Goal: Task Accomplishment & Management: Use online tool/utility

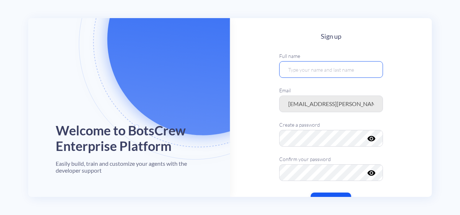
click at [312, 68] on input "text" at bounding box center [331, 69] width 104 height 17
type input "Chase Nickleson"
click at [427, 116] on main "Sign up Full name Chase Nickleson Email Create a password visibility Confirm yo…" at bounding box center [331, 131] width 202 height 226
drag, startPoint x: 419, startPoint y: 137, endPoint x: 399, endPoint y: 185, distance: 52.4
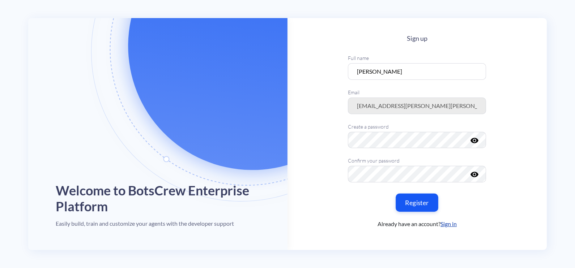
click at [421, 204] on button "Register" at bounding box center [417, 203] width 43 height 18
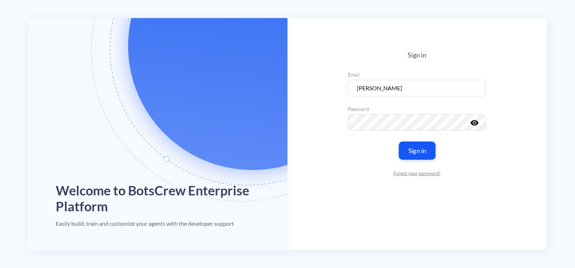
click at [408, 148] on button "Sign in" at bounding box center [417, 151] width 37 height 18
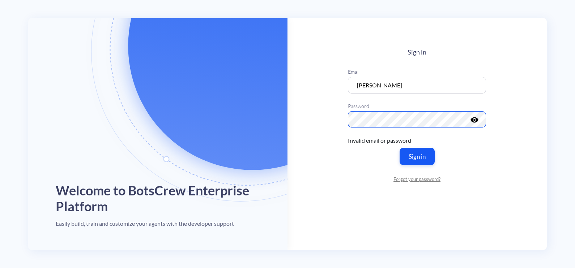
click at [277, 118] on div "Welcome to BotsCrew Enterprise Platform Easily build, train and customize your …" at bounding box center [287, 134] width 518 height 232
click at [337, 189] on main "Sign in Email Chase Nickleson Password visibility Invalid email or password Sig…" at bounding box center [416, 134] width 259 height 232
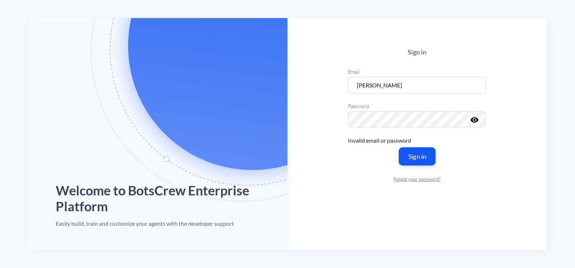
click at [413, 160] on button "Sign in" at bounding box center [417, 157] width 37 height 18
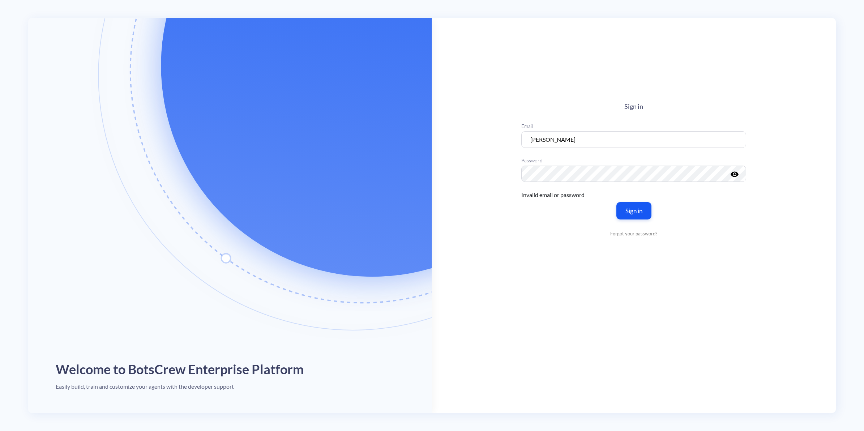
click at [459, 174] on icon "visibility" at bounding box center [735, 174] width 9 height 9
click at [459, 213] on button "Sign in" at bounding box center [634, 211] width 37 height 18
click at [459, 134] on input "Chase Nickleson" at bounding box center [633, 139] width 225 height 17
drag, startPoint x: 549, startPoint y: 139, endPoint x: 554, endPoint y: 140, distance: 4.4
click at [459, 139] on input "Chase Nickleson" at bounding box center [633, 139] width 225 height 17
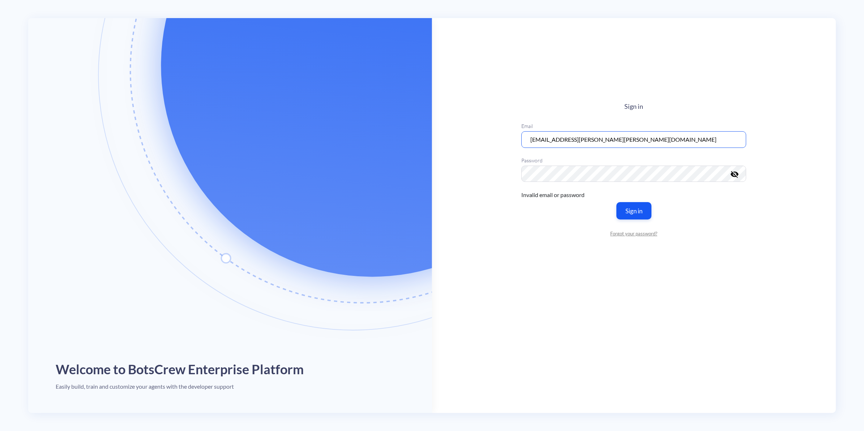
type input "chase.nickleson@meau.com"
click at [459, 210] on button "Sign in" at bounding box center [634, 211] width 37 height 18
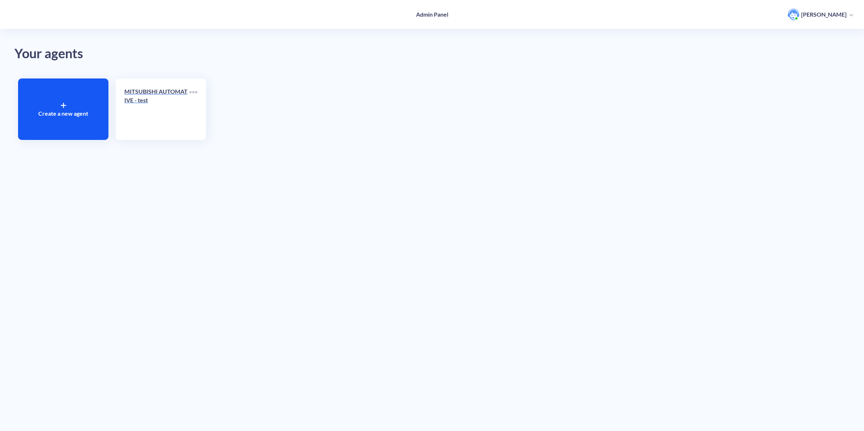
click at [166, 110] on div "MITSUBISHI AUTOMATIVE - test" at bounding box center [156, 98] width 65 height 23
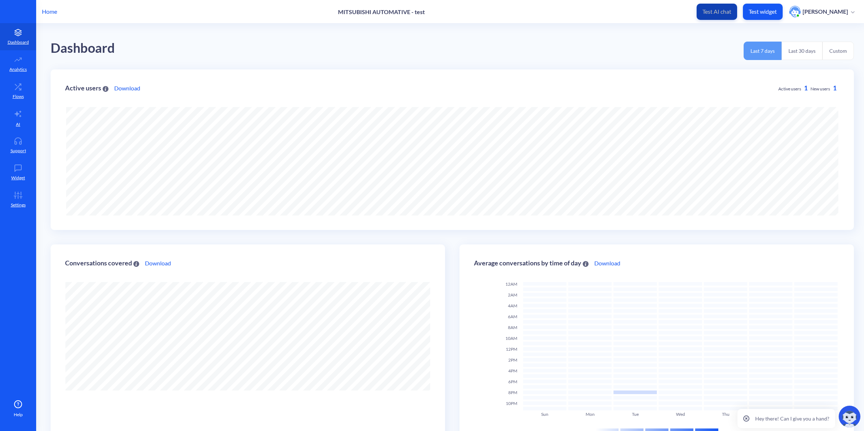
click at [459, 14] on p "Test AI chat" at bounding box center [716, 11] width 29 height 7
